Goal: Find contact information: Find contact information

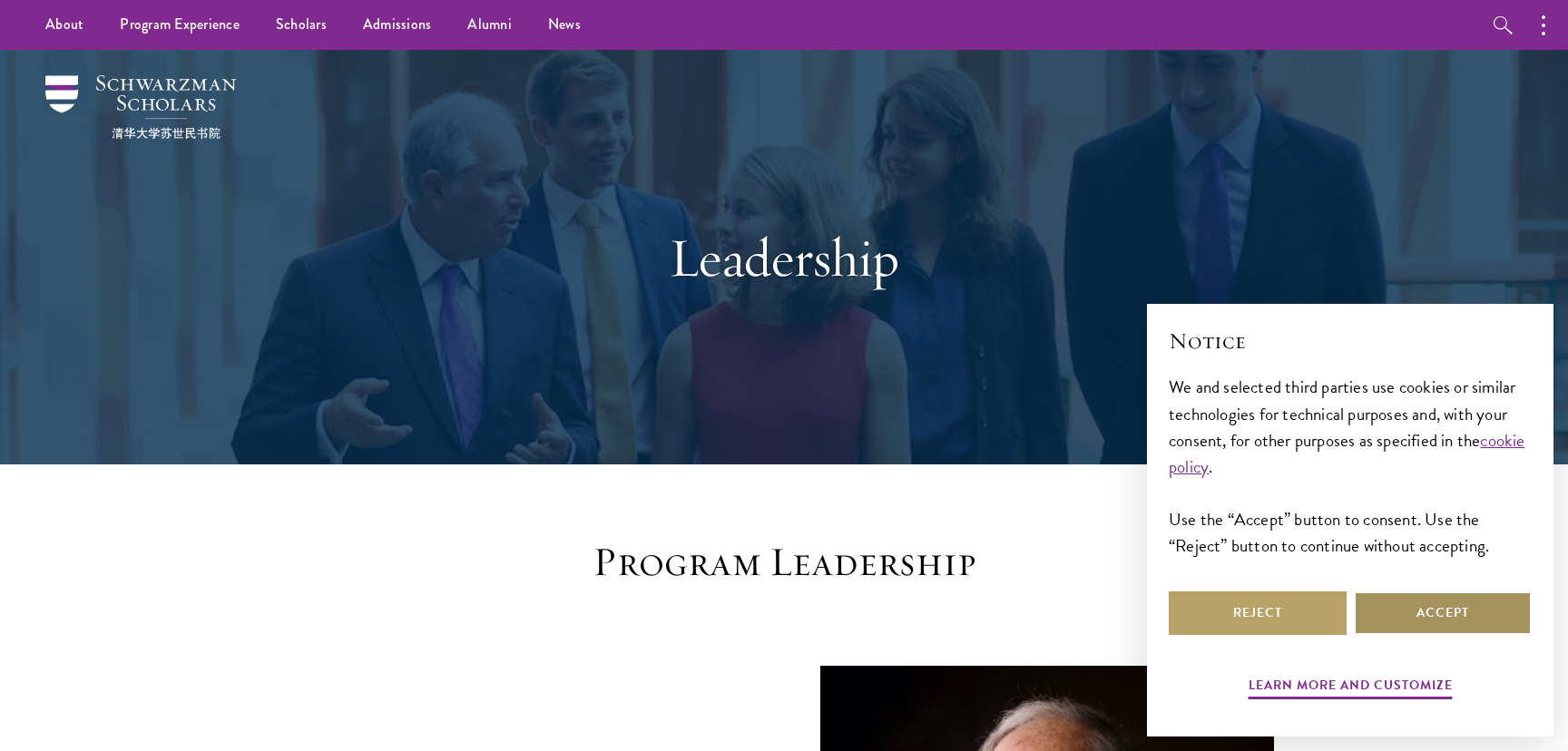
click at [1427, 605] on button "Accept" at bounding box center [1443, 613] width 178 height 44
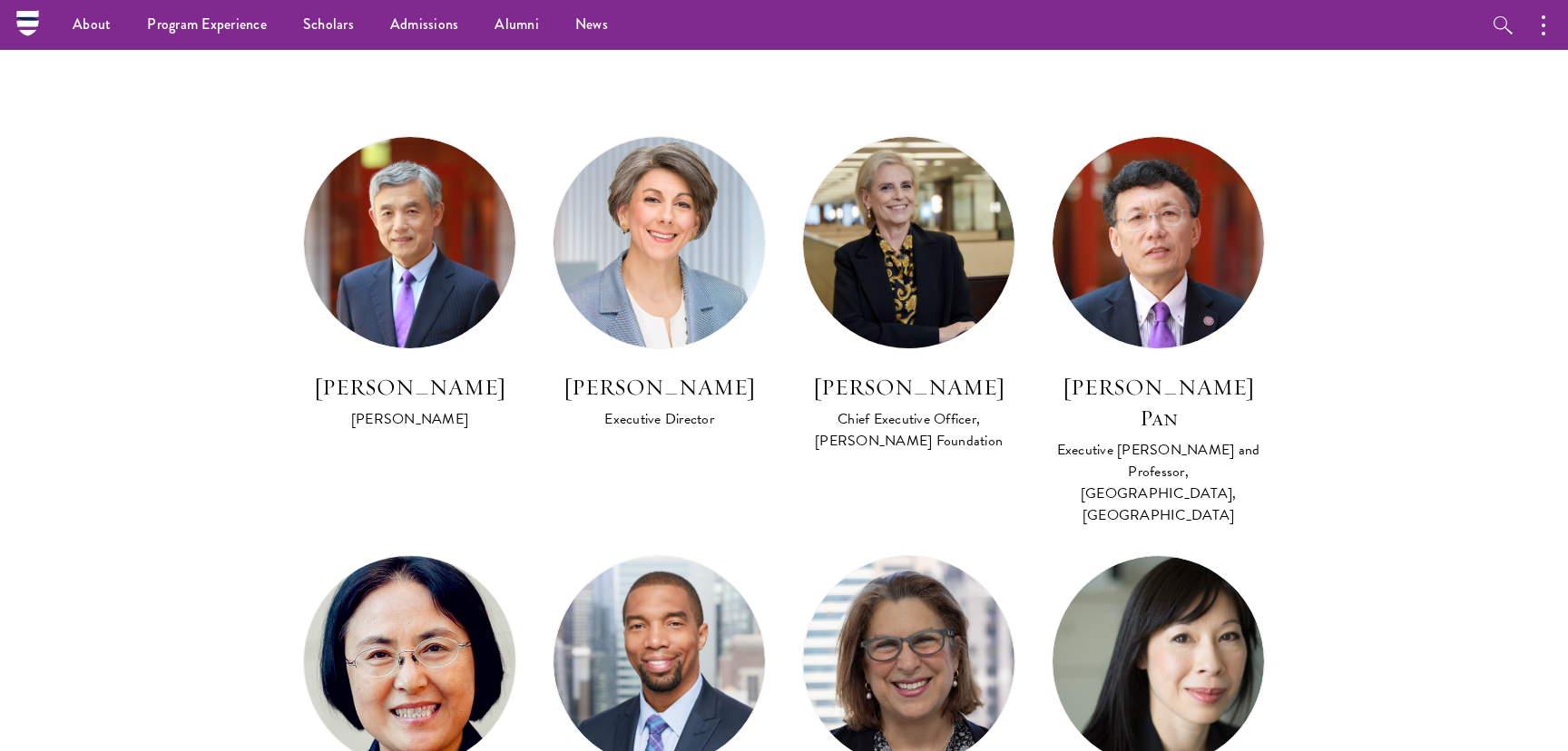
scroll to position [900, 0]
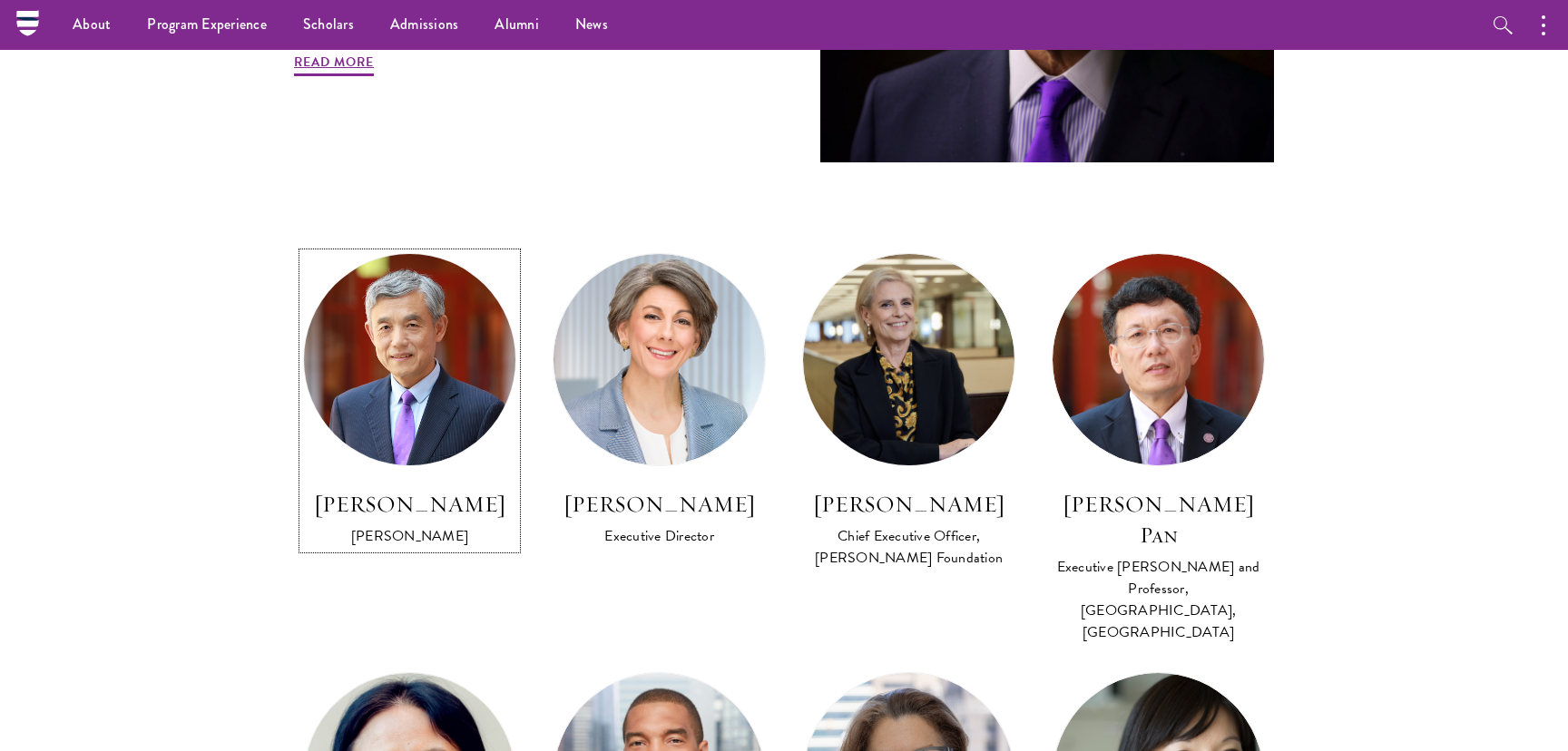
click at [467, 394] on img at bounding box center [409, 360] width 233 height 232
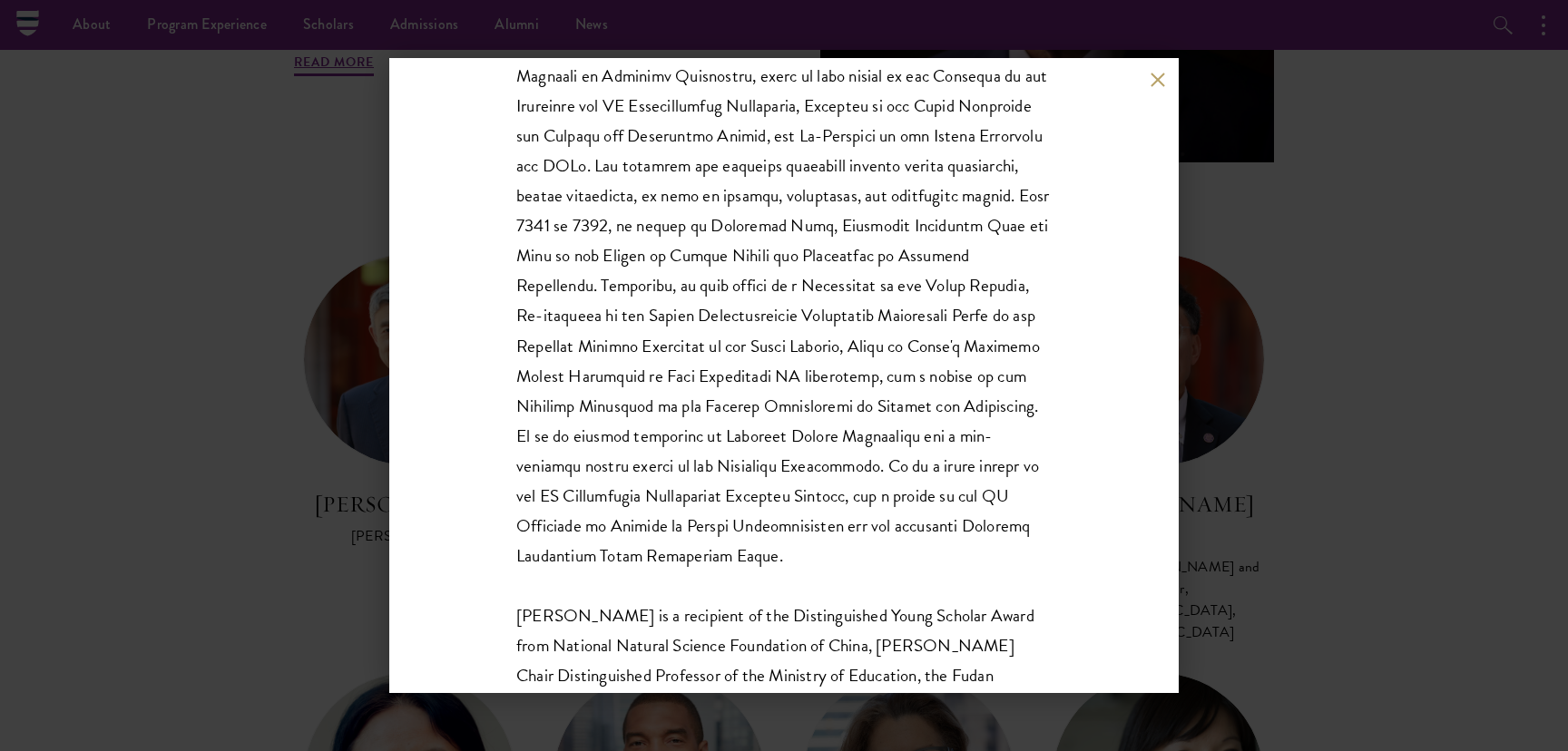
scroll to position [602, 0]
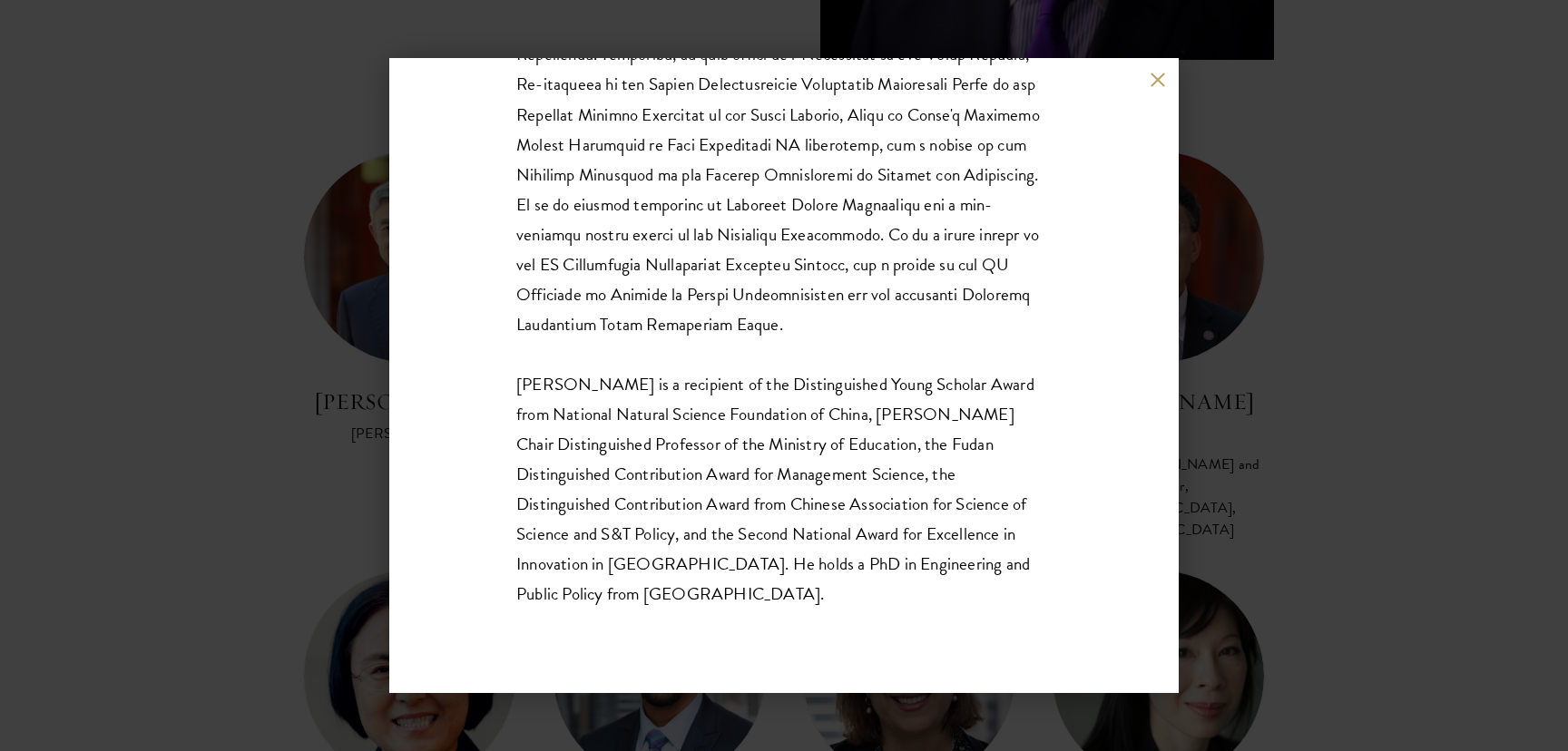
click at [275, 494] on div "Lan Xue Dean Dr. Xue is a recipient of the Distinguished Young Scholar Award fr…" at bounding box center [784, 375] width 1568 height 751
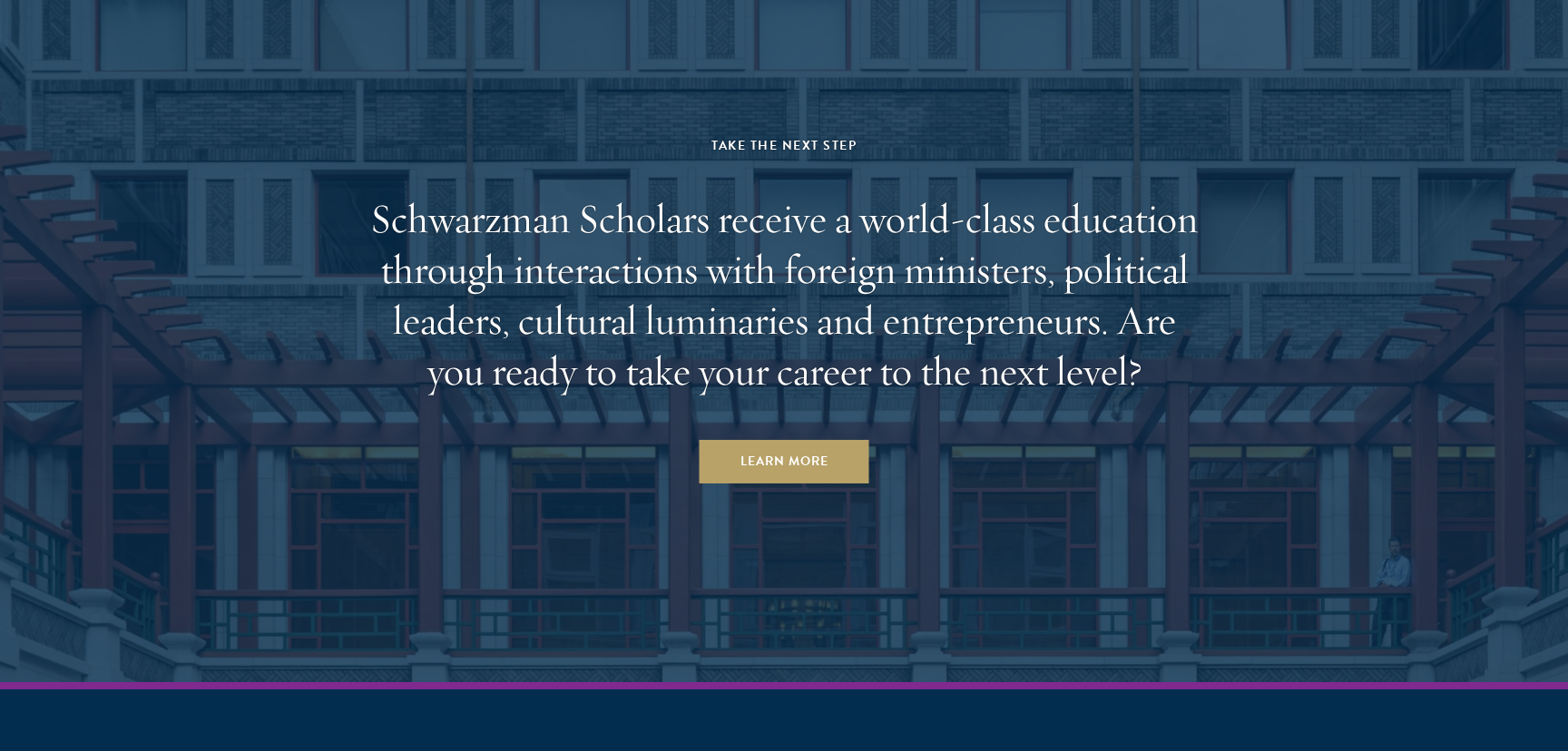
scroll to position [6334, 0]
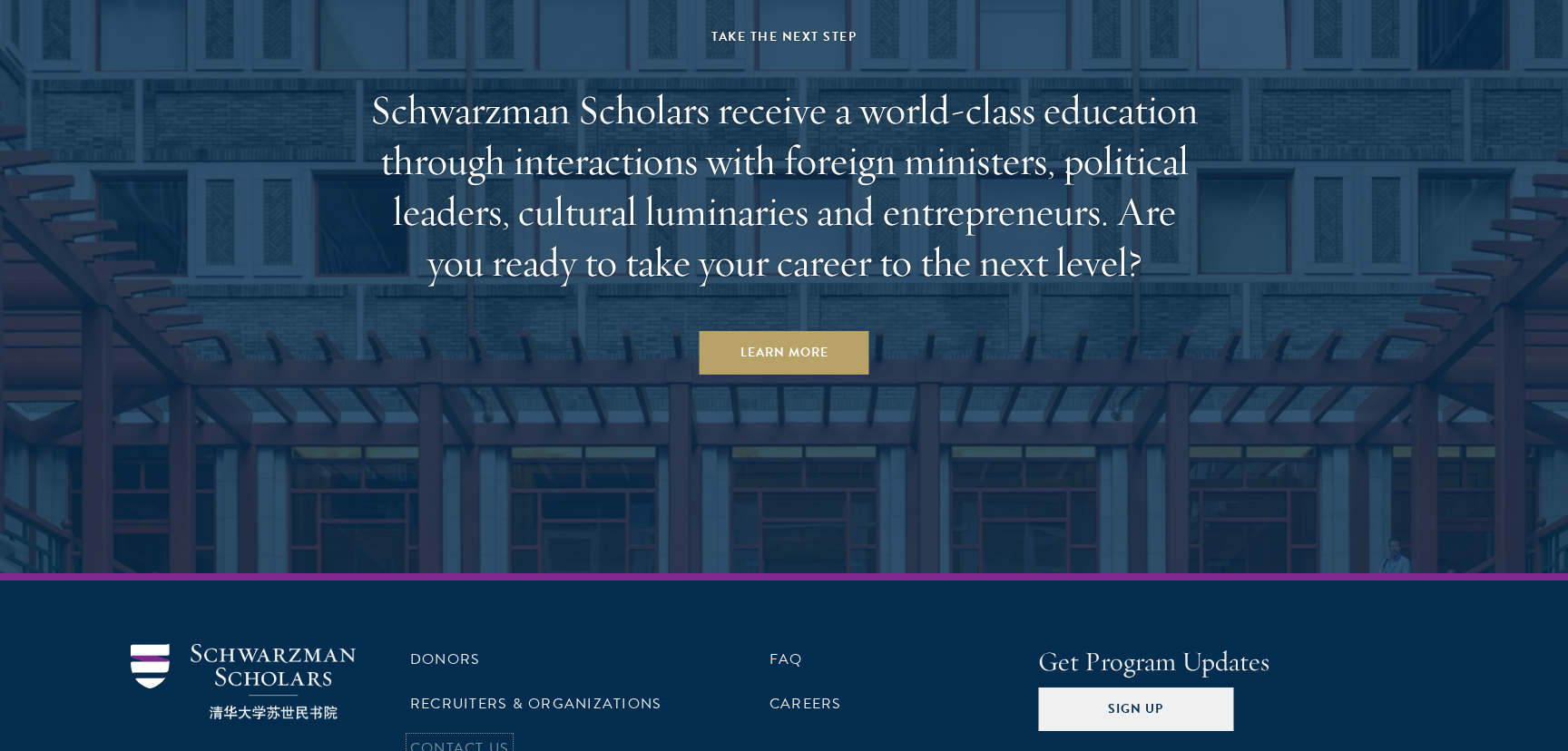
click at [487, 737] on link "Contact Us" at bounding box center [459, 748] width 99 height 21
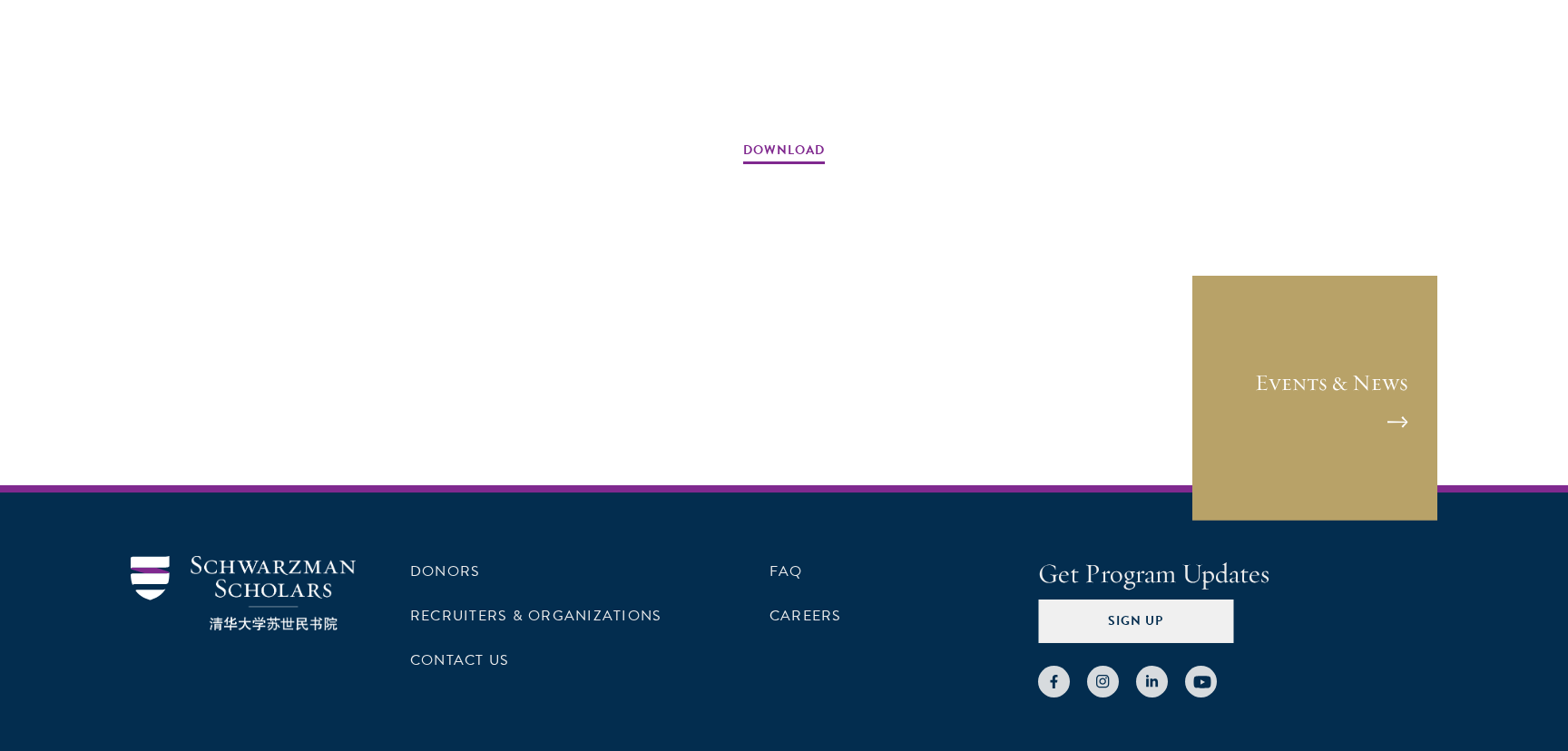
scroll to position [2936, 0]
